Goal: Information Seeking & Learning: Check status

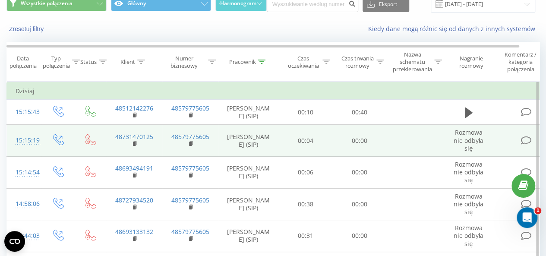
scroll to position [43, 0]
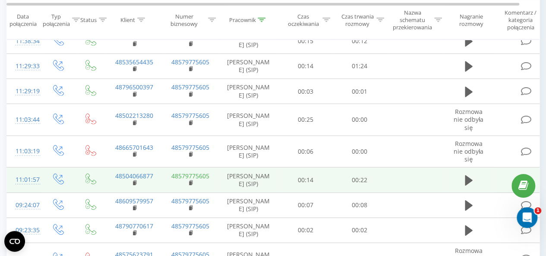
scroll to position [1319, 0]
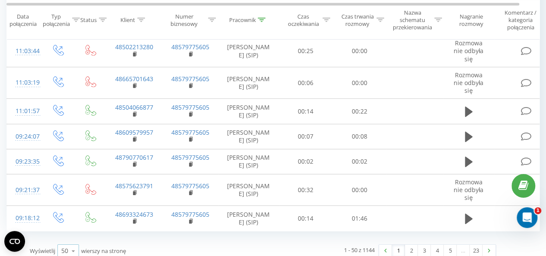
click at [66, 246] on div "50" at bounding box center [64, 250] width 7 height 9
click at [69, 234] on span "100" at bounding box center [66, 238] width 10 height 8
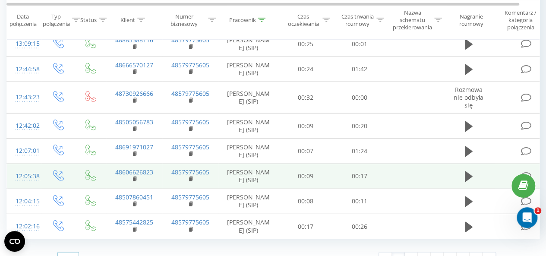
scroll to position [2744, 0]
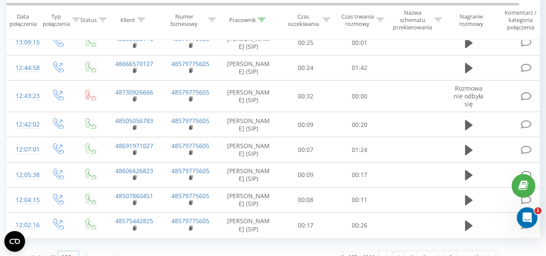
click at [65, 253] on div "100" at bounding box center [66, 257] width 10 height 9
click at [70, 226] on div "50" at bounding box center [68, 232] width 21 height 13
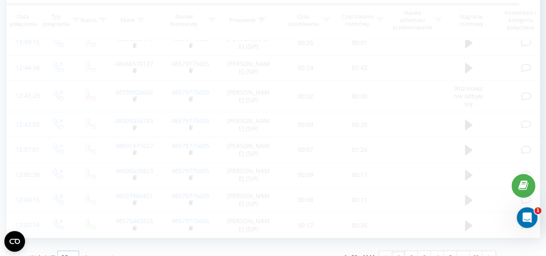
scroll to position [1319, 0]
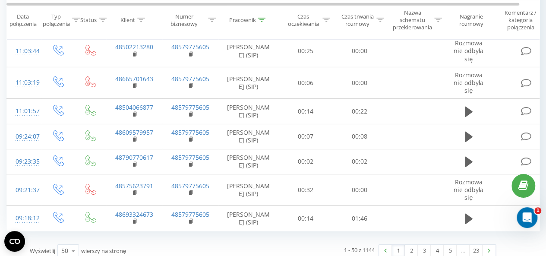
click at [261, 19] on icon at bounding box center [262, 20] width 8 height 4
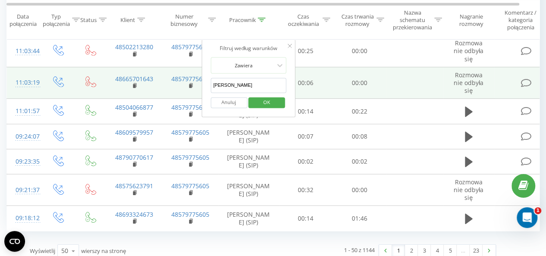
drag, startPoint x: 230, startPoint y: 84, endPoint x: 182, endPoint y: 84, distance: 48.3
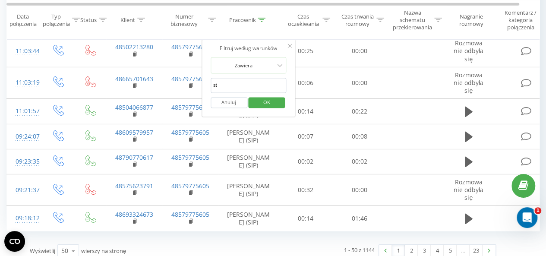
type input "[PERSON_NAME]"
click at [268, 103] on span "OK" at bounding box center [266, 101] width 24 height 13
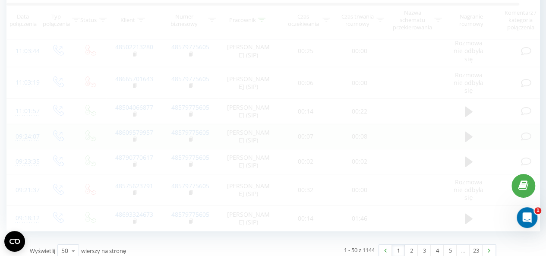
scroll to position [1306, 0]
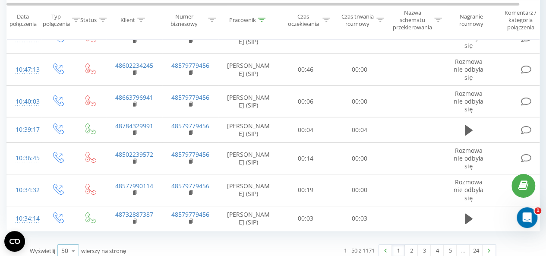
click at [72, 242] on icon at bounding box center [73, 250] width 13 height 17
click at [72, 234] on span "100" at bounding box center [66, 238] width 10 height 8
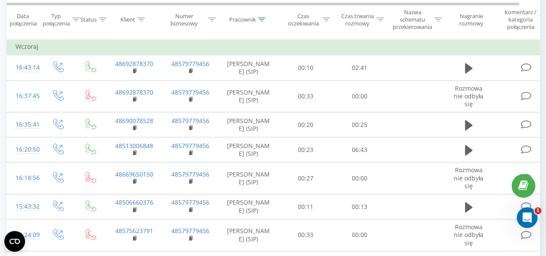
scroll to position [2039, 0]
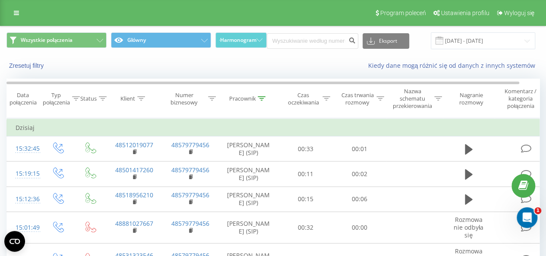
click at [261, 100] on icon at bounding box center [262, 98] width 8 height 4
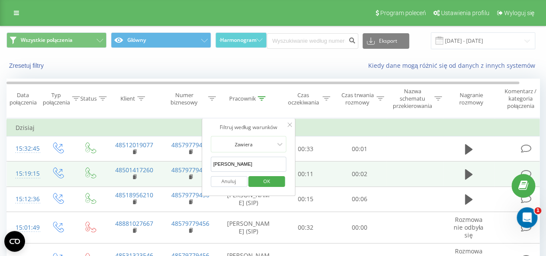
drag, startPoint x: 254, startPoint y: 161, endPoint x: 94, endPoint y: 178, distance: 161.3
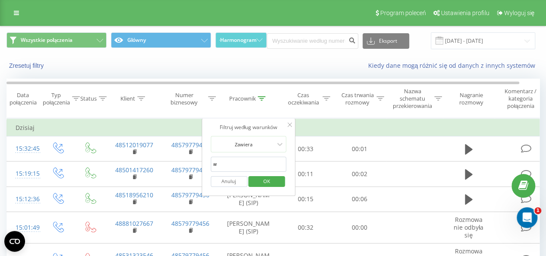
type input "[PERSON_NAME]"
click at [262, 181] on span "OK" at bounding box center [266, 180] width 24 height 13
